Goal: Register for event/course

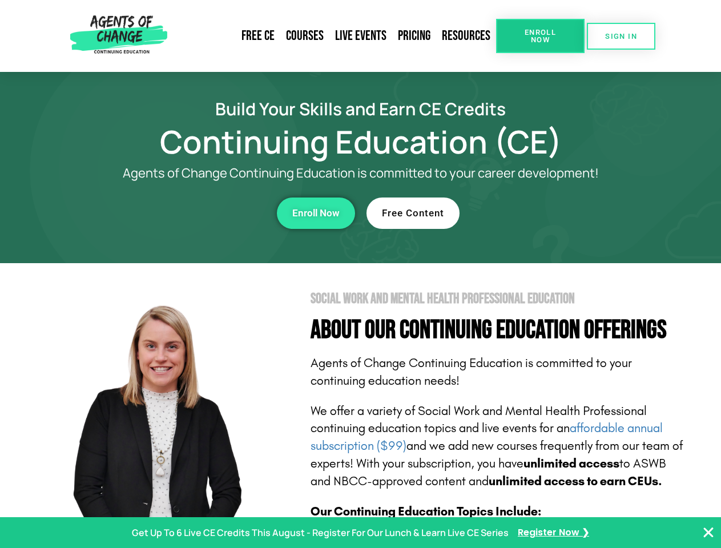
click at [360, 274] on section "Social Work and Mental Health Professional Education About Our Continuing Educa…" at bounding box center [360, 503] width 721 height 480
click at [540, 36] on span "Enroll Now" at bounding box center [540, 36] width 52 height 15
click at [621, 36] on span "SIGN IN" at bounding box center [621, 36] width 32 height 7
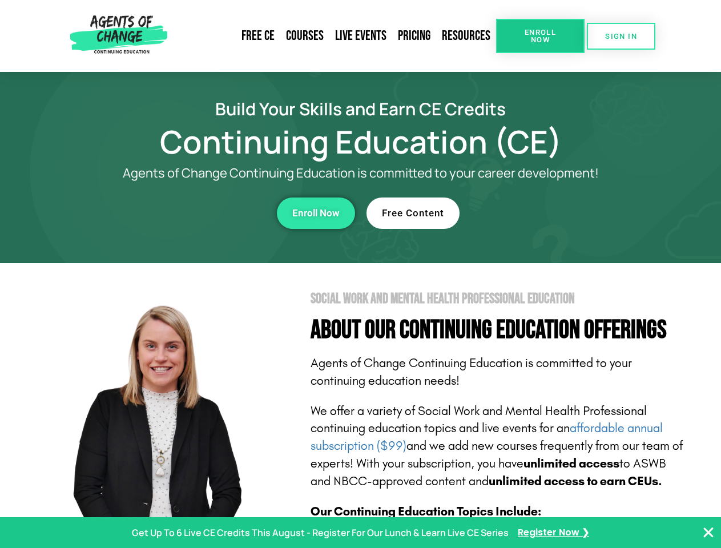
click at [198, 213] on div "Enroll Now" at bounding box center [198, 213] width 314 height 31
click at [316, 213] on span "Enroll Now" at bounding box center [315, 213] width 47 height 10
click at [524, 213] on div "Free Content" at bounding box center [524, 213] width 314 height 31
